Goal: Check status: Check status

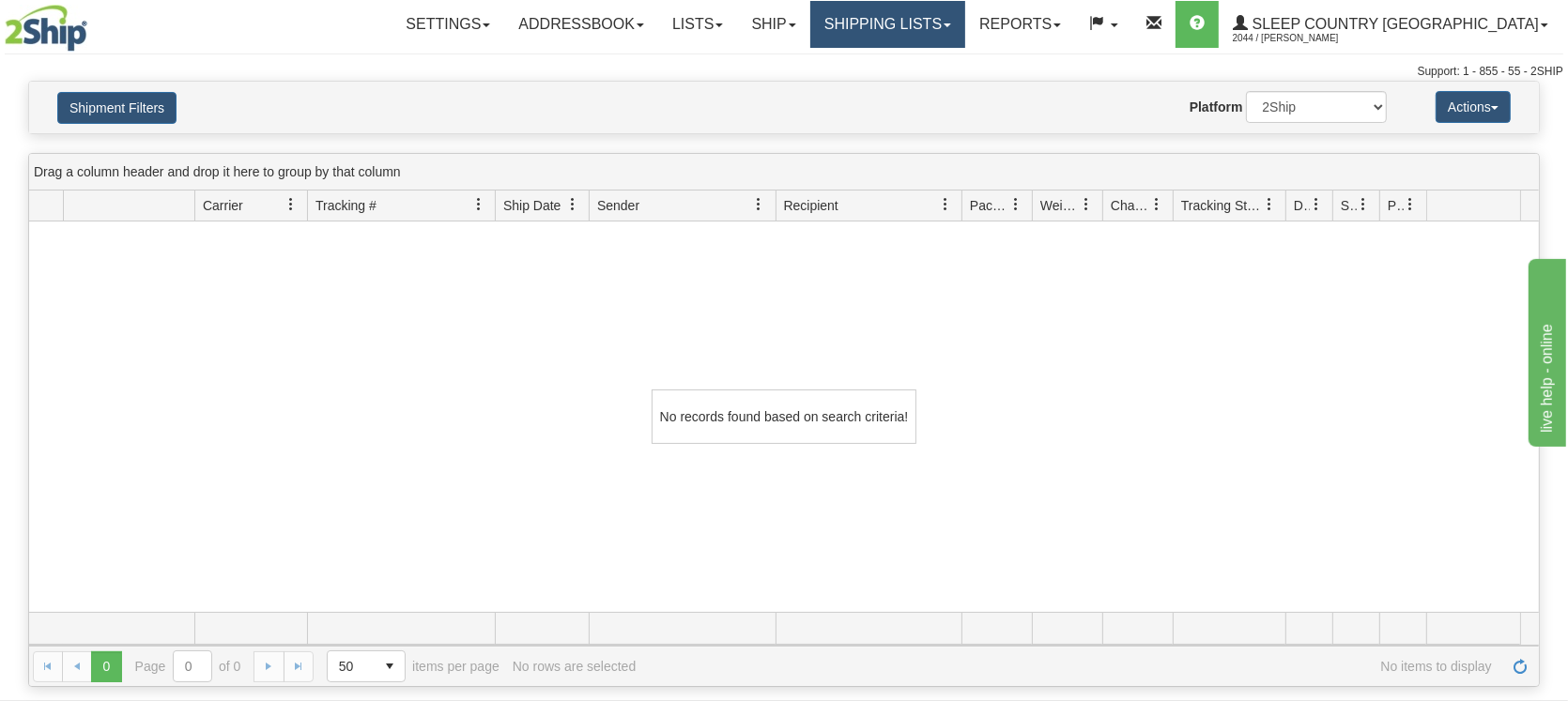
click at [965, 27] on link "Shipping lists" at bounding box center [887, 24] width 155 height 47
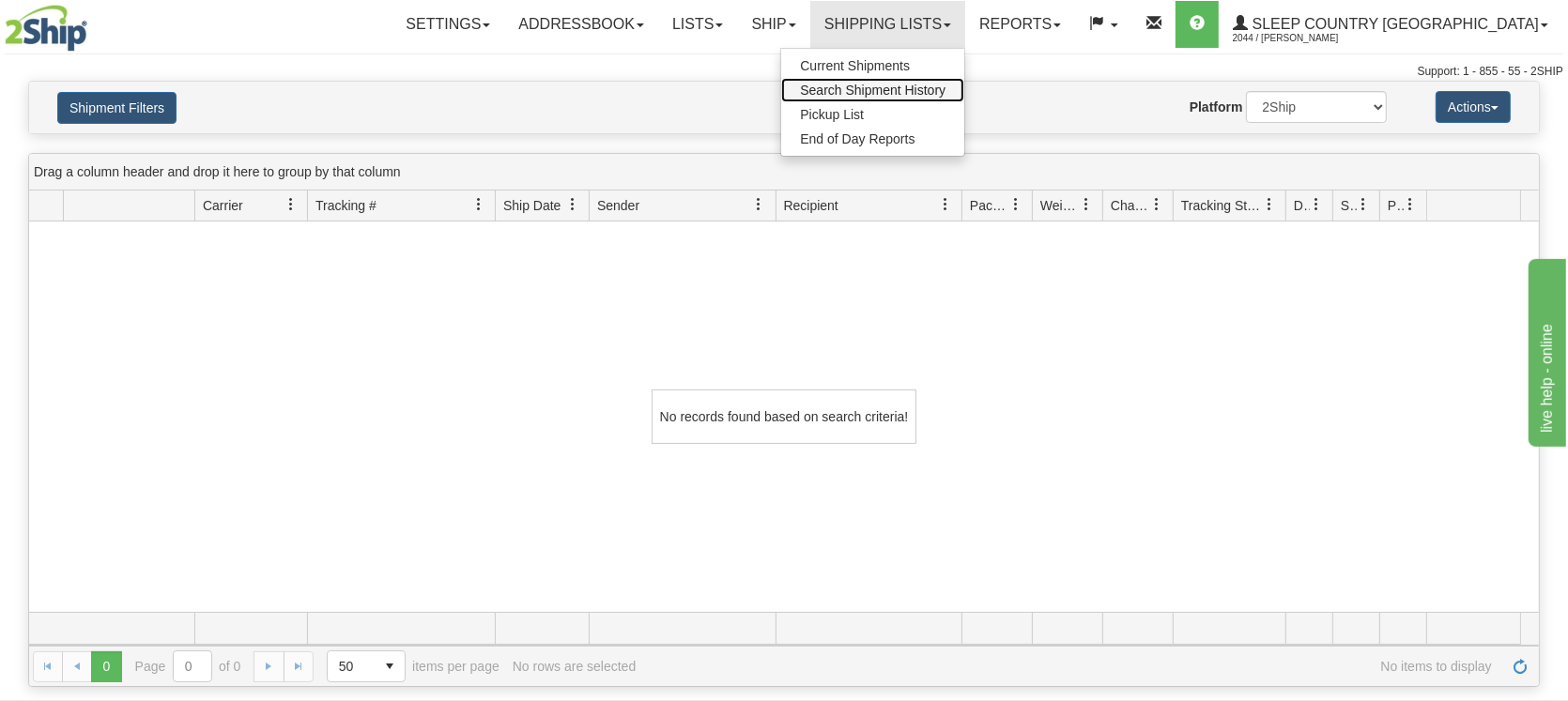
click at [939, 94] on span "Search Shipment History" at bounding box center [872, 90] width 145 height 15
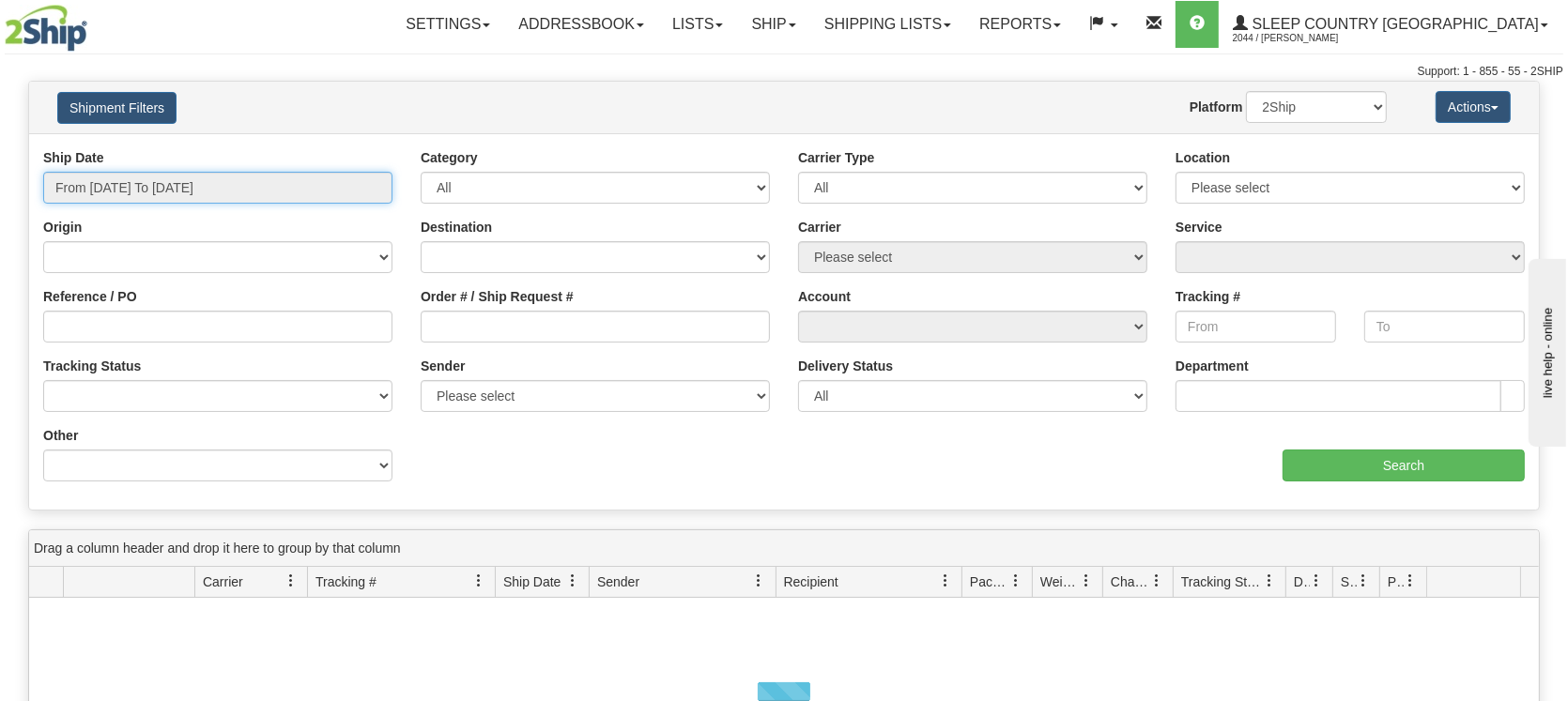
drag, startPoint x: 0, startPoint y: 0, endPoint x: 161, endPoint y: 244, distance: 292.3
click at [173, 193] on input "From [DATE] To [DATE]" at bounding box center [218, 187] width 349 height 32
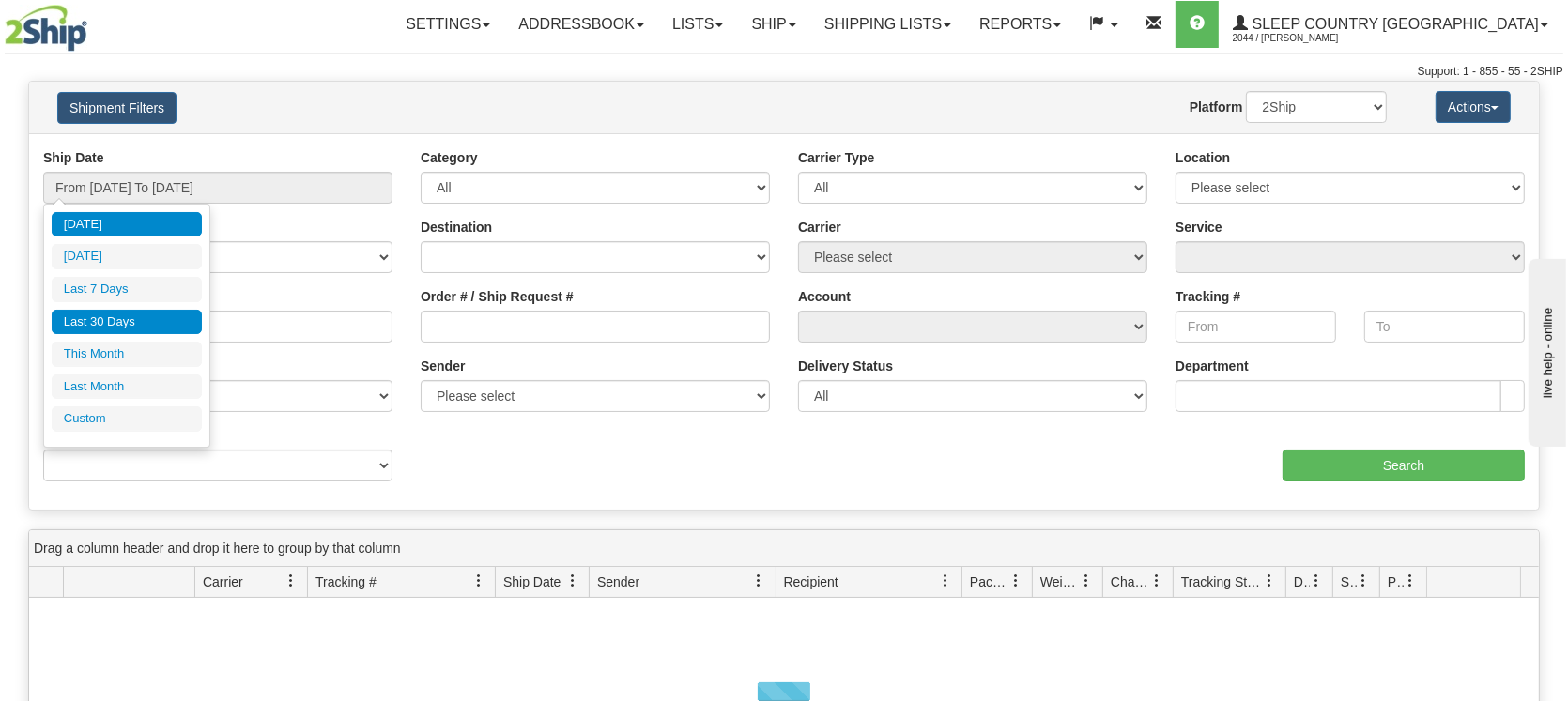
click at [123, 318] on li "Last 30 Days" at bounding box center [126, 322] width 150 height 25
type input "From [DATE] To [DATE]"
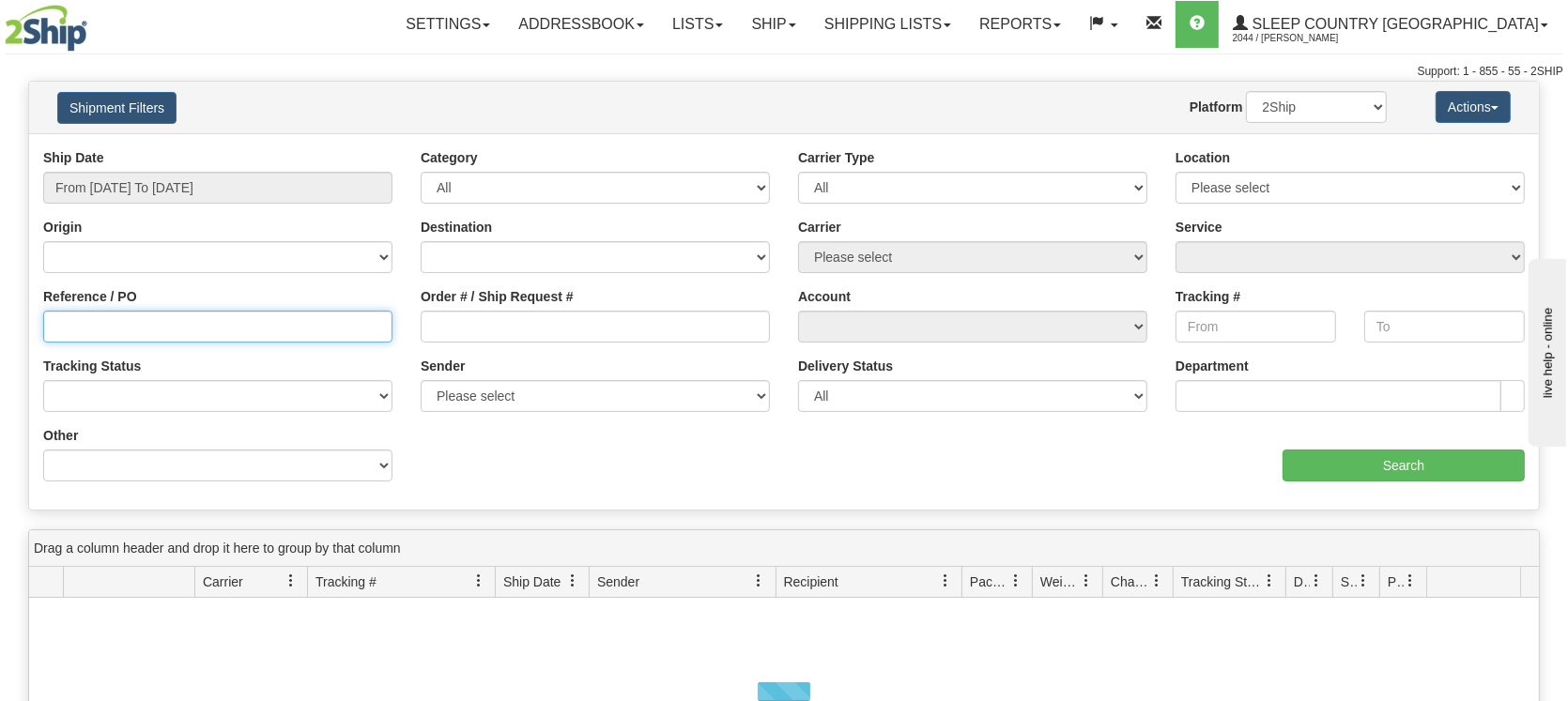
click at [151, 320] on input "Reference / PO" at bounding box center [218, 327] width 349 height 32
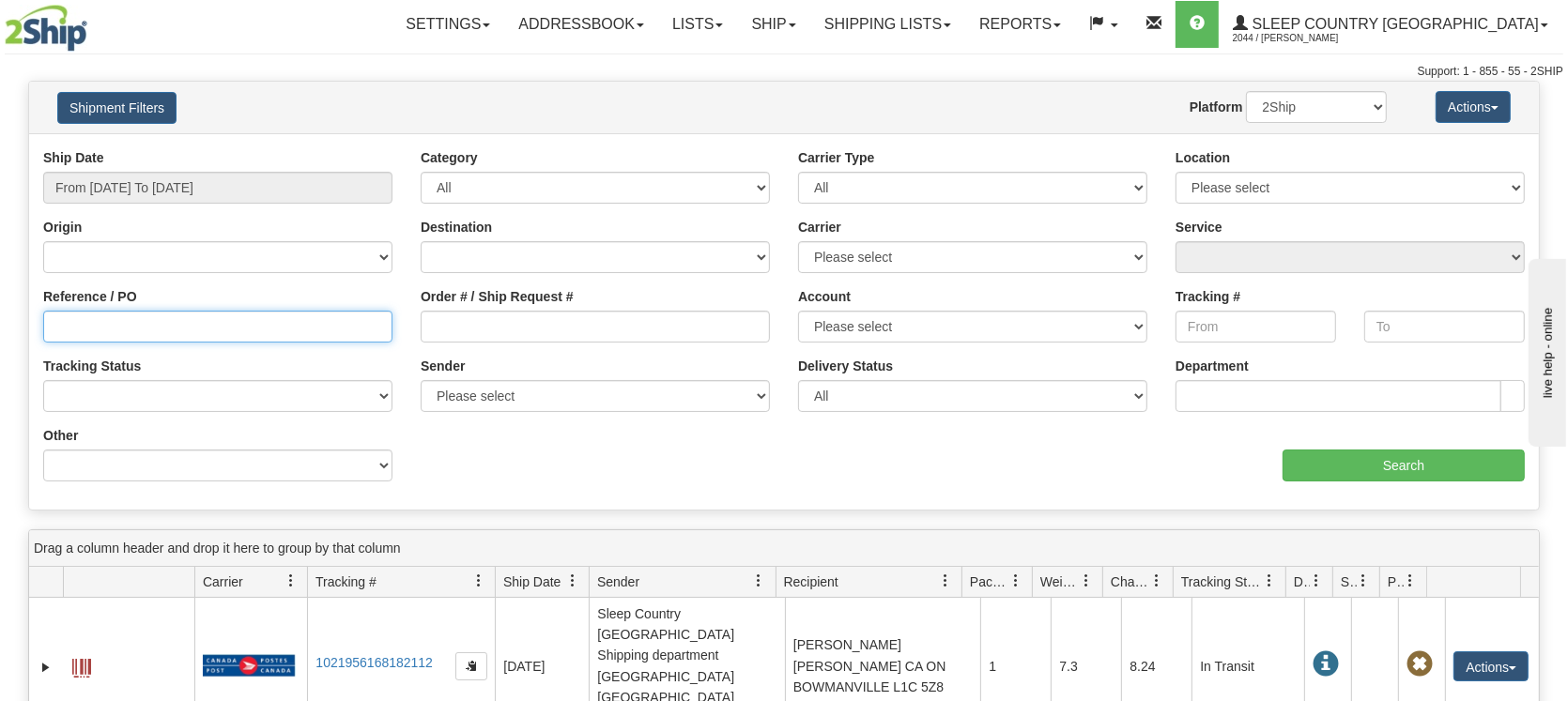
paste input "1056285"
type input "1056285"
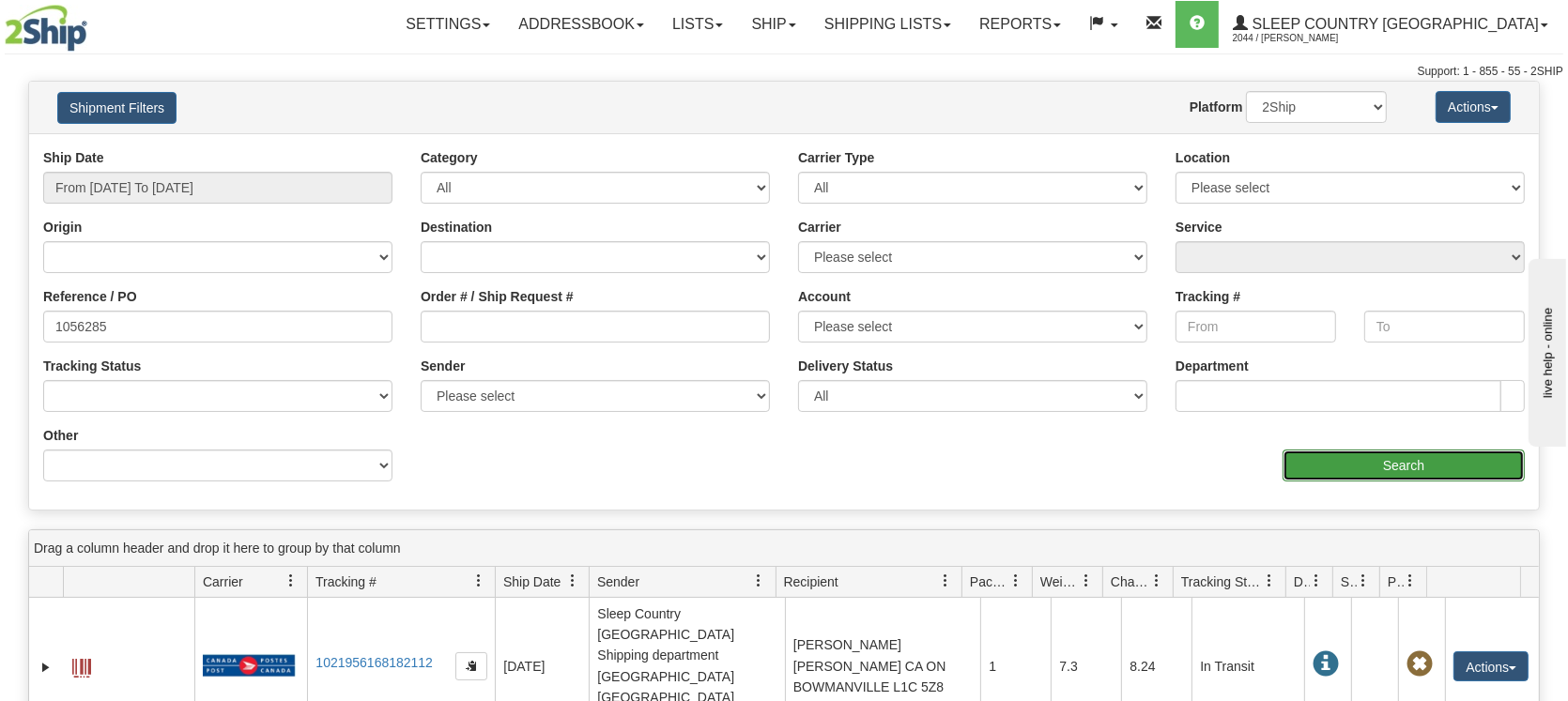
click at [1389, 465] on input "Search" at bounding box center [1403, 465] width 242 height 32
